Goal: Book appointment/travel/reservation

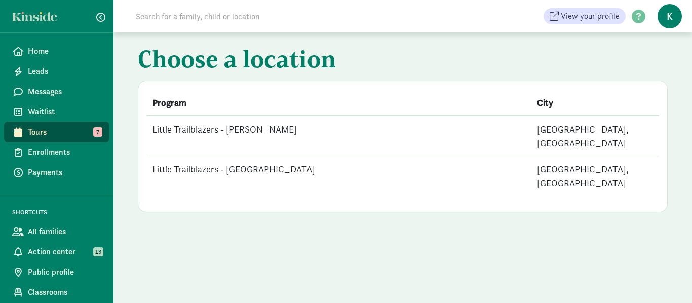
click at [250, 130] on td "Little Trailblazers - [PERSON_NAME]" at bounding box center [338, 136] width 385 height 41
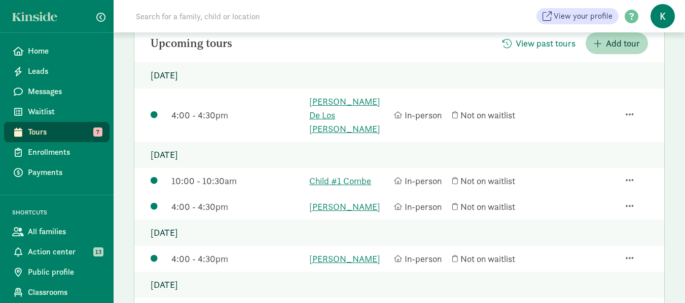
scroll to position [152, 0]
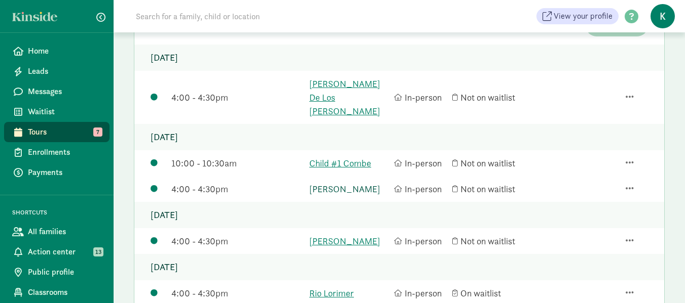
click at [345, 182] on link "[PERSON_NAME]" at bounding box center [349, 189] width 80 height 14
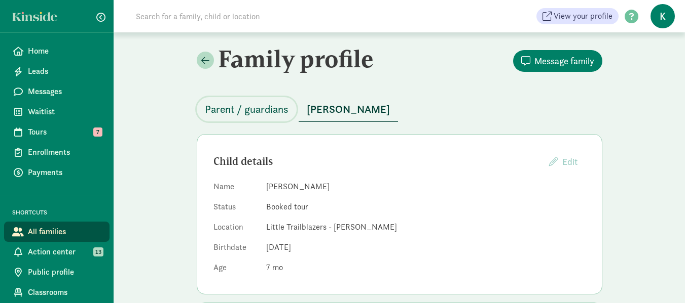
click at [254, 106] on span "Parent / guardians" at bounding box center [247, 109] width 84 height 16
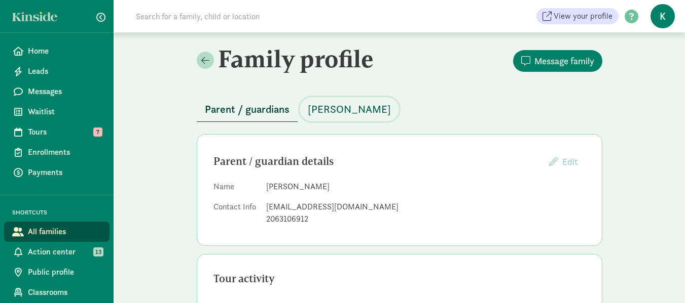
click at [354, 109] on span "[PERSON_NAME]" at bounding box center [349, 109] width 83 height 16
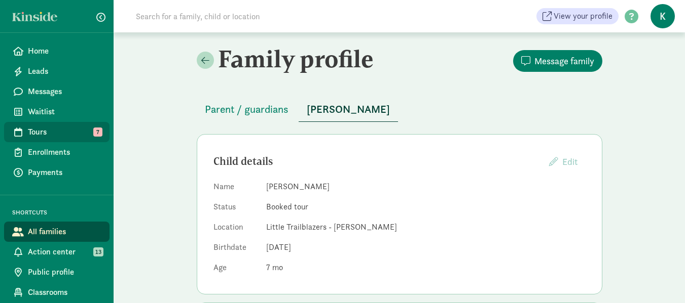
click at [41, 135] on span "Tours" at bounding box center [64, 132] width 73 height 12
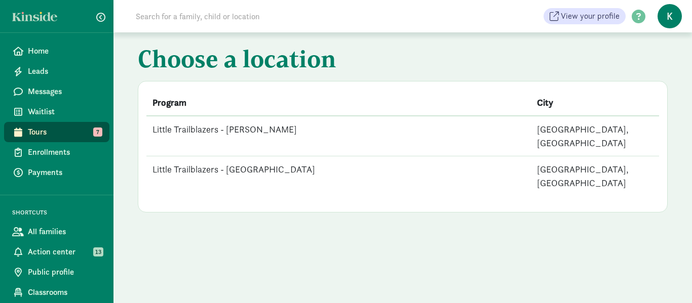
click at [244, 129] on td "Little Trailblazers - [PERSON_NAME]" at bounding box center [338, 136] width 385 height 41
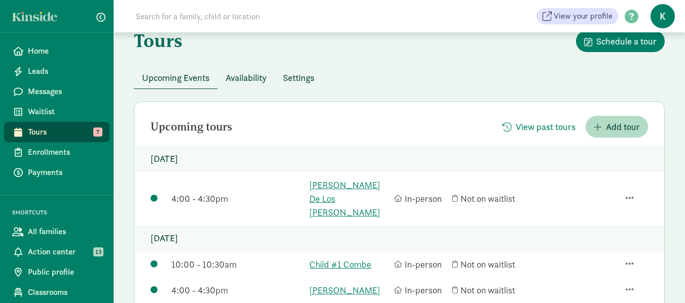
scroll to position [101, 0]
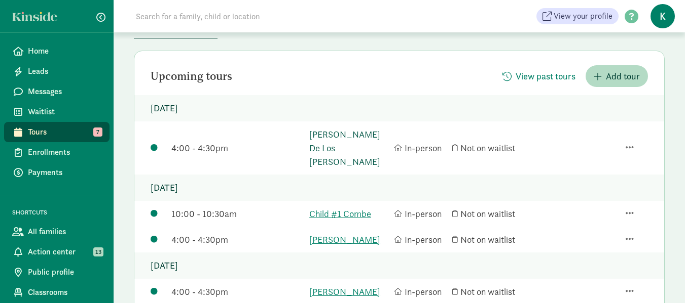
click at [343, 141] on link "[PERSON_NAME] De Los [PERSON_NAME]" at bounding box center [349, 148] width 80 height 41
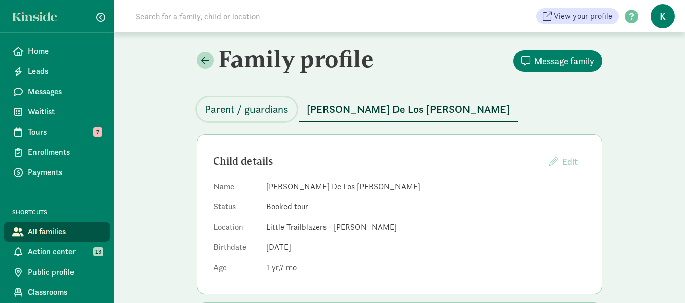
click at [264, 113] on span "Parent / guardians" at bounding box center [247, 109] width 84 height 16
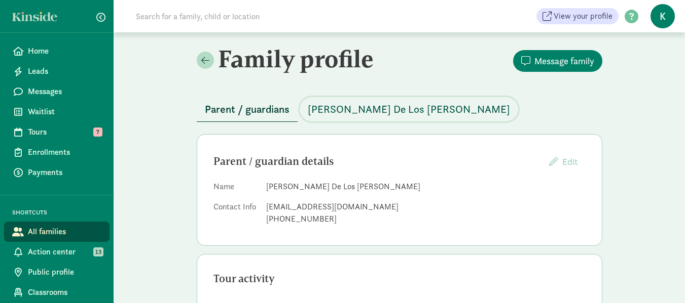
click at [379, 107] on span "Rafael Fredericks De Los Santos" at bounding box center [409, 109] width 202 height 16
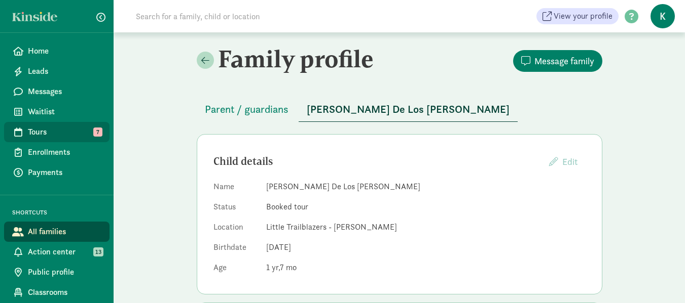
drag, startPoint x: 379, startPoint y: 107, endPoint x: 49, endPoint y: 132, distance: 330.7
click at [49, 132] on span "Tours" at bounding box center [64, 132] width 73 height 12
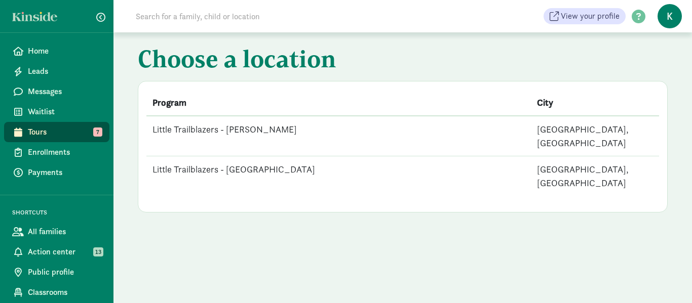
click at [250, 128] on td "Little Trailblazers - [PERSON_NAME]" at bounding box center [338, 136] width 385 height 41
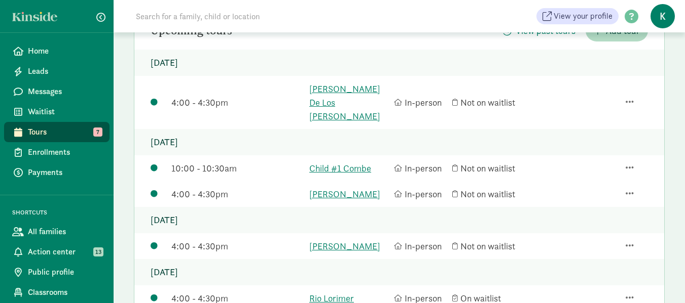
scroll to position [152, 0]
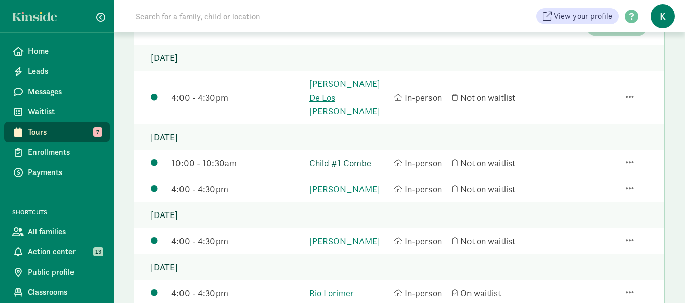
click at [332, 157] on link "Child #1 Combe" at bounding box center [349, 164] width 80 height 14
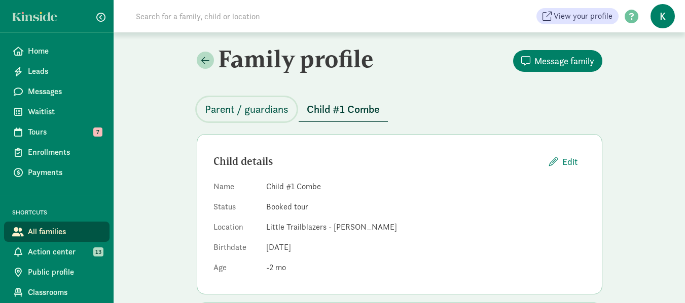
click at [263, 111] on span "Parent / guardians" at bounding box center [247, 109] width 84 height 16
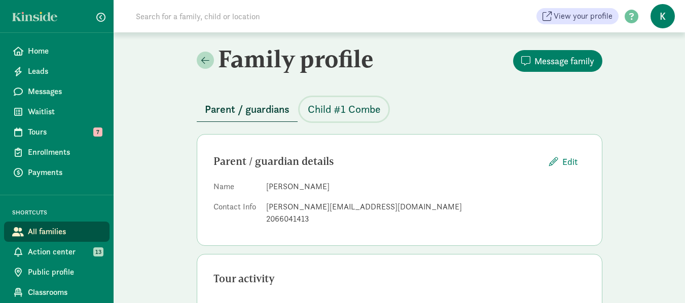
click at [349, 112] on span "Child #1 Combe" at bounding box center [344, 109] width 72 height 16
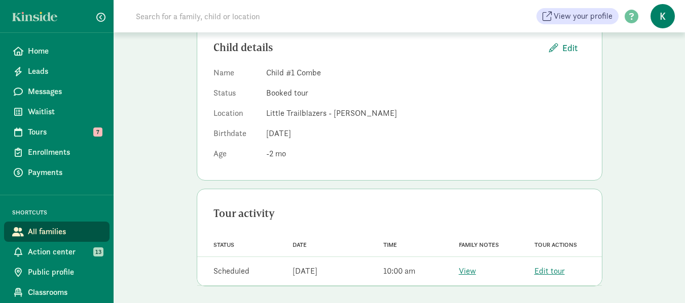
scroll to position [118, 0]
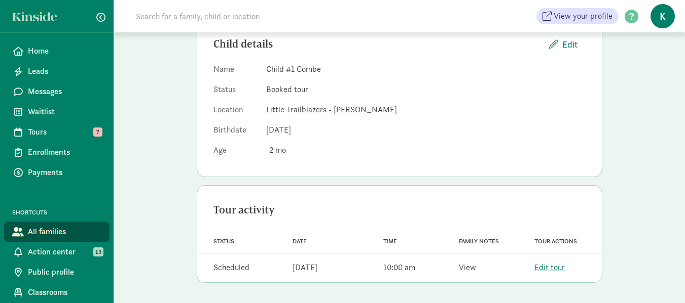
click at [470, 267] on link "View" at bounding box center [467, 267] width 17 height 11
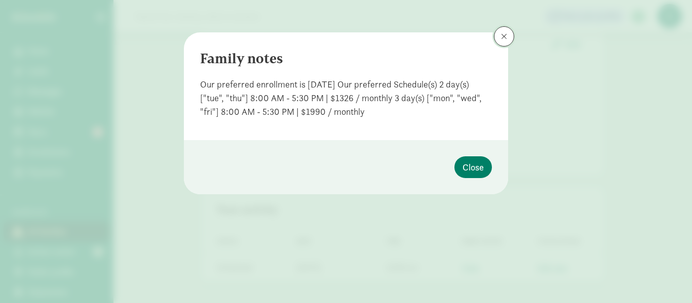
click at [499, 39] on button at bounding box center [504, 36] width 20 height 20
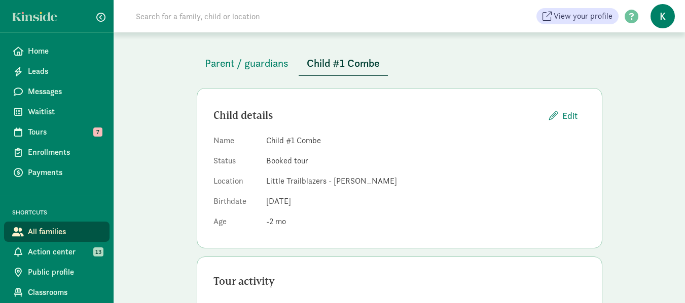
scroll to position [0, 0]
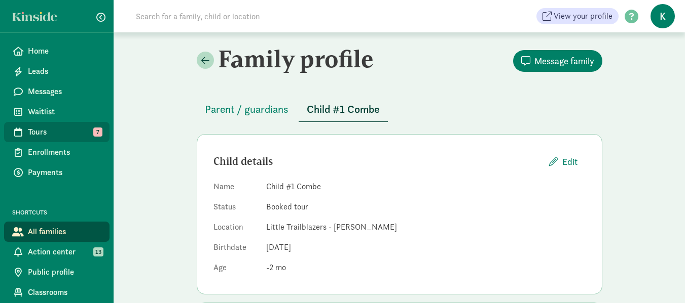
click at [43, 132] on span "Tours" at bounding box center [64, 132] width 73 height 12
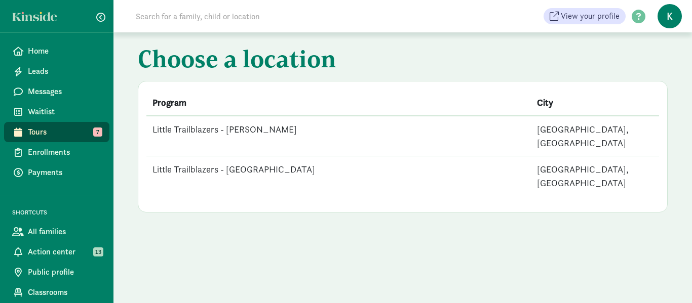
click at [252, 127] on td "Little Trailblazers - [PERSON_NAME]" at bounding box center [338, 136] width 385 height 41
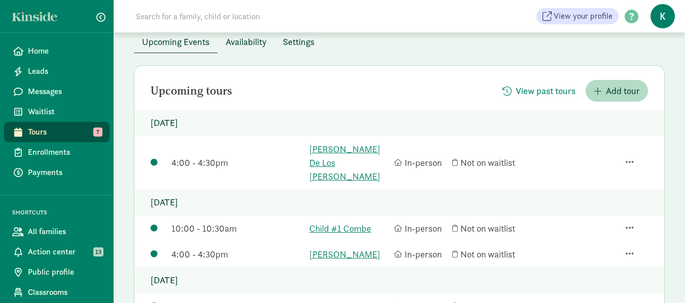
scroll to position [152, 0]
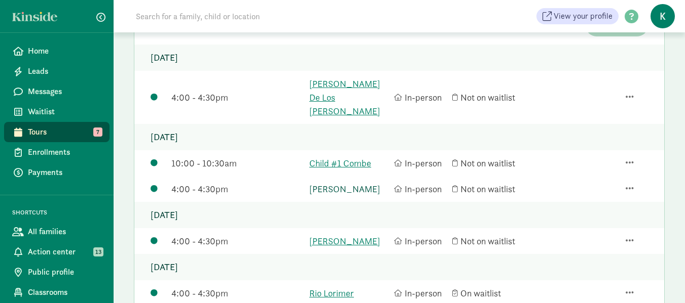
click at [332, 182] on link "[PERSON_NAME]" at bounding box center [349, 189] width 80 height 14
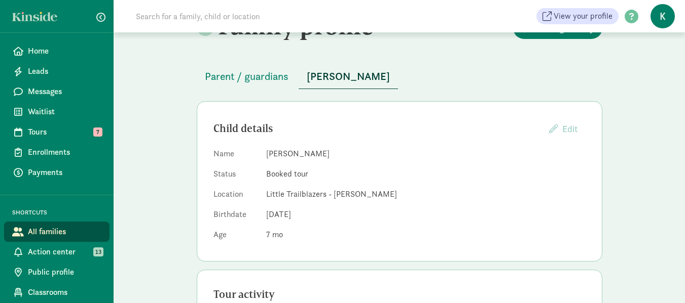
scroll to position [51, 0]
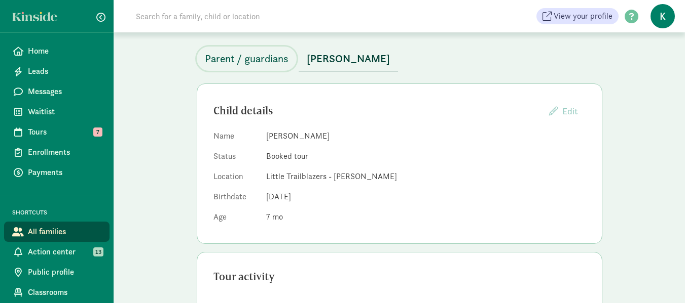
click at [274, 59] on span "Parent / guardians" at bounding box center [247, 59] width 84 height 16
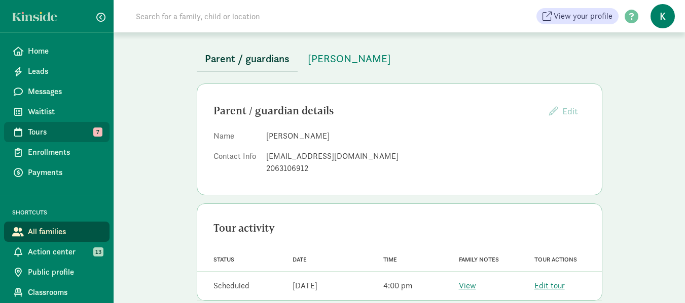
click at [53, 127] on span "Tours" at bounding box center [64, 132] width 73 height 12
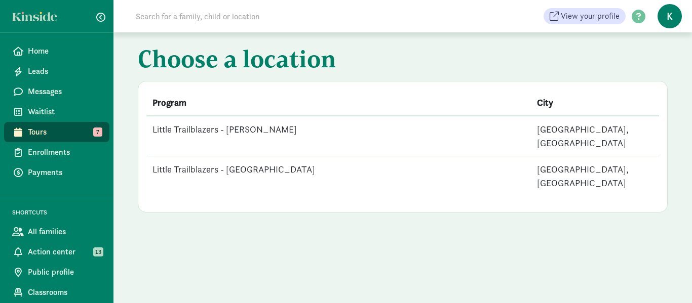
click at [249, 130] on td "Little Trailblazers - [PERSON_NAME]" at bounding box center [338, 136] width 385 height 41
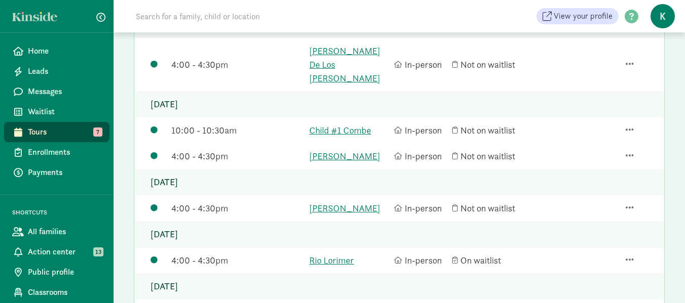
scroll to position [203, 0]
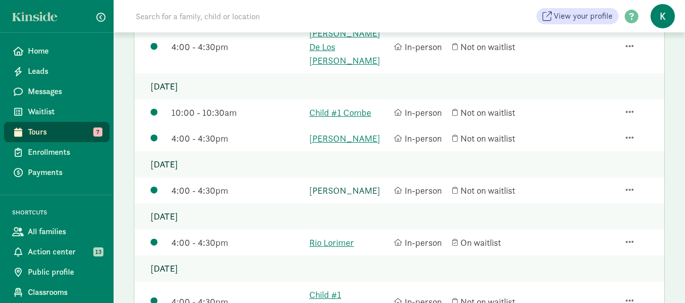
click at [322, 184] on link "[PERSON_NAME]" at bounding box center [349, 191] width 80 height 14
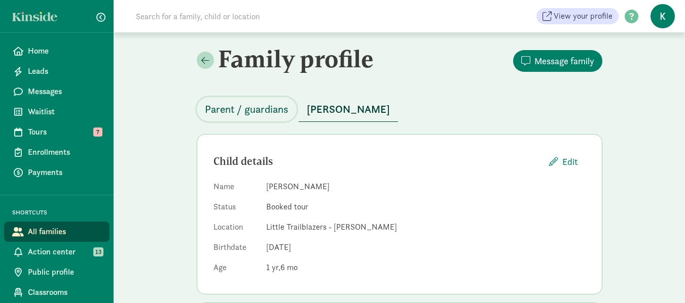
click at [248, 108] on span "Parent / guardians" at bounding box center [247, 109] width 84 height 16
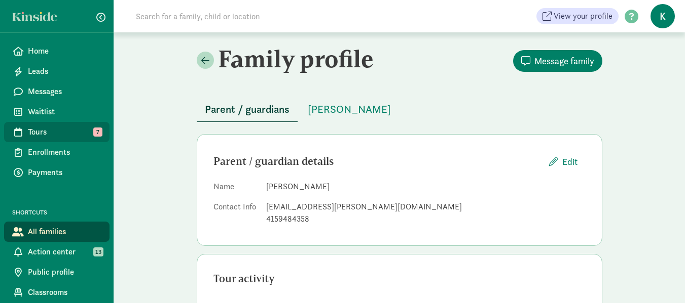
click at [44, 133] on span "Tours" at bounding box center [64, 132] width 73 height 12
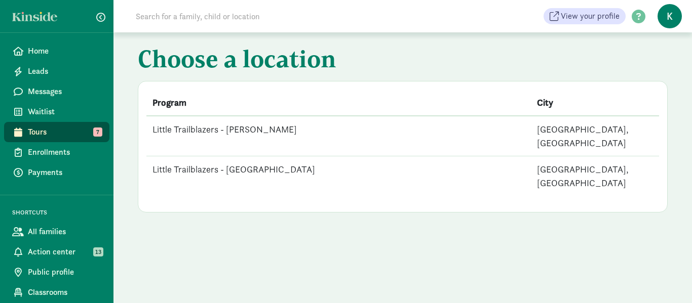
click at [240, 127] on td "Little Trailblazers - [PERSON_NAME]" at bounding box center [338, 136] width 385 height 41
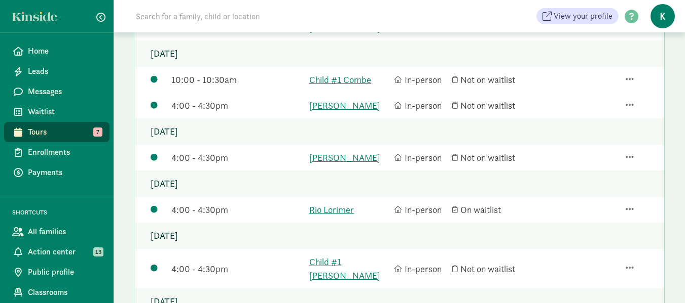
scroll to position [253, 0]
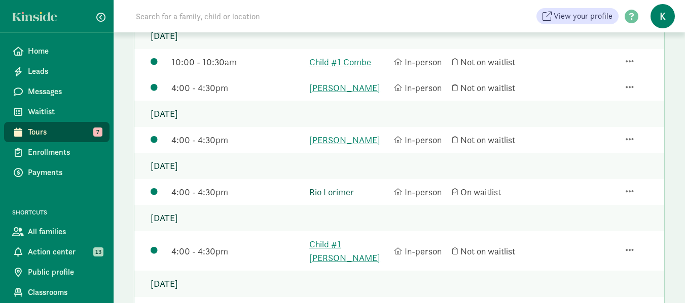
click at [348, 185] on link "Rio Lorimer" at bounding box center [349, 192] width 80 height 14
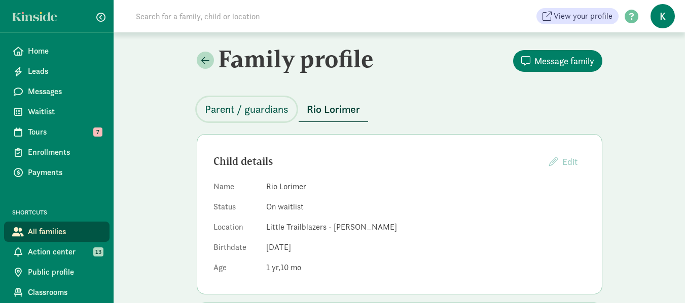
click at [255, 108] on span "Parent / guardians" at bounding box center [247, 109] width 84 height 16
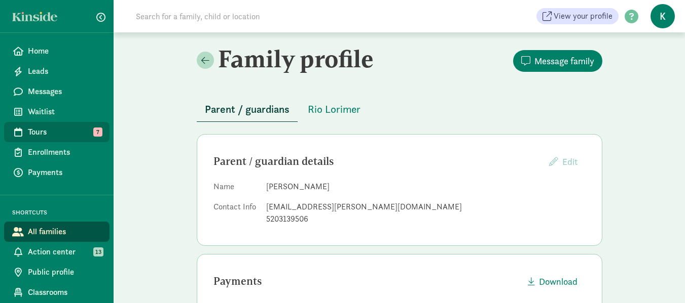
click at [47, 134] on span "Tours" at bounding box center [64, 132] width 73 height 12
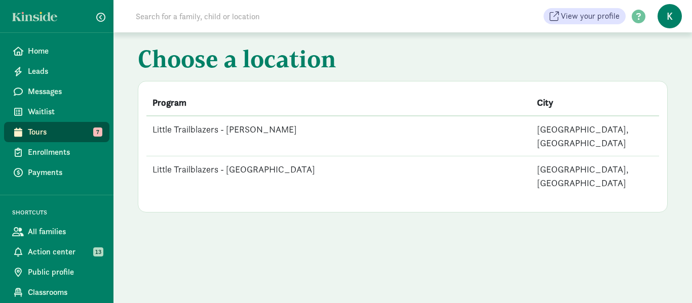
click at [250, 130] on td "Little Trailblazers - [PERSON_NAME]" at bounding box center [338, 136] width 385 height 41
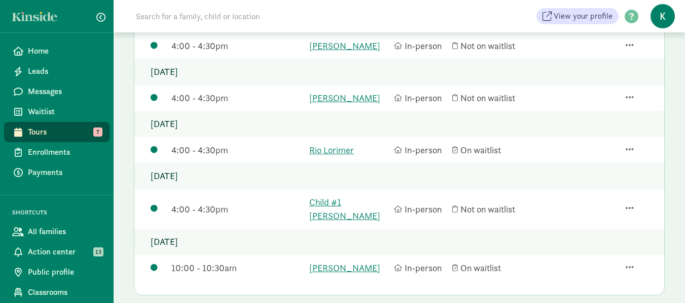
scroll to position [296, 0]
click at [352, 195] on link "Child #1 Araujo" at bounding box center [349, 208] width 80 height 27
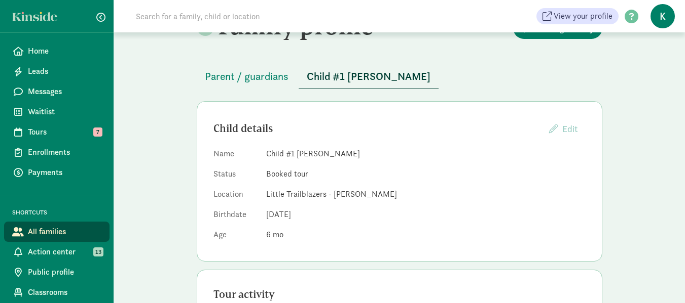
scroll to position [51, 0]
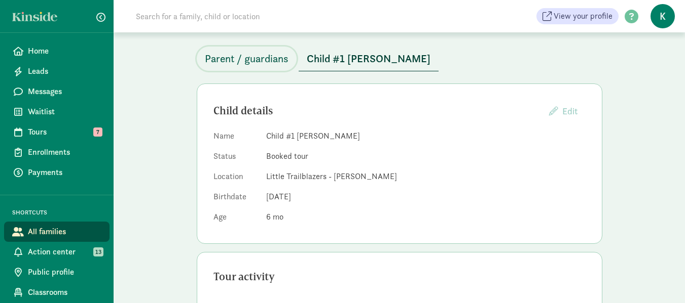
click at [235, 59] on span "Parent / guardians" at bounding box center [247, 59] width 84 height 16
